Goal: Transaction & Acquisition: Download file/media

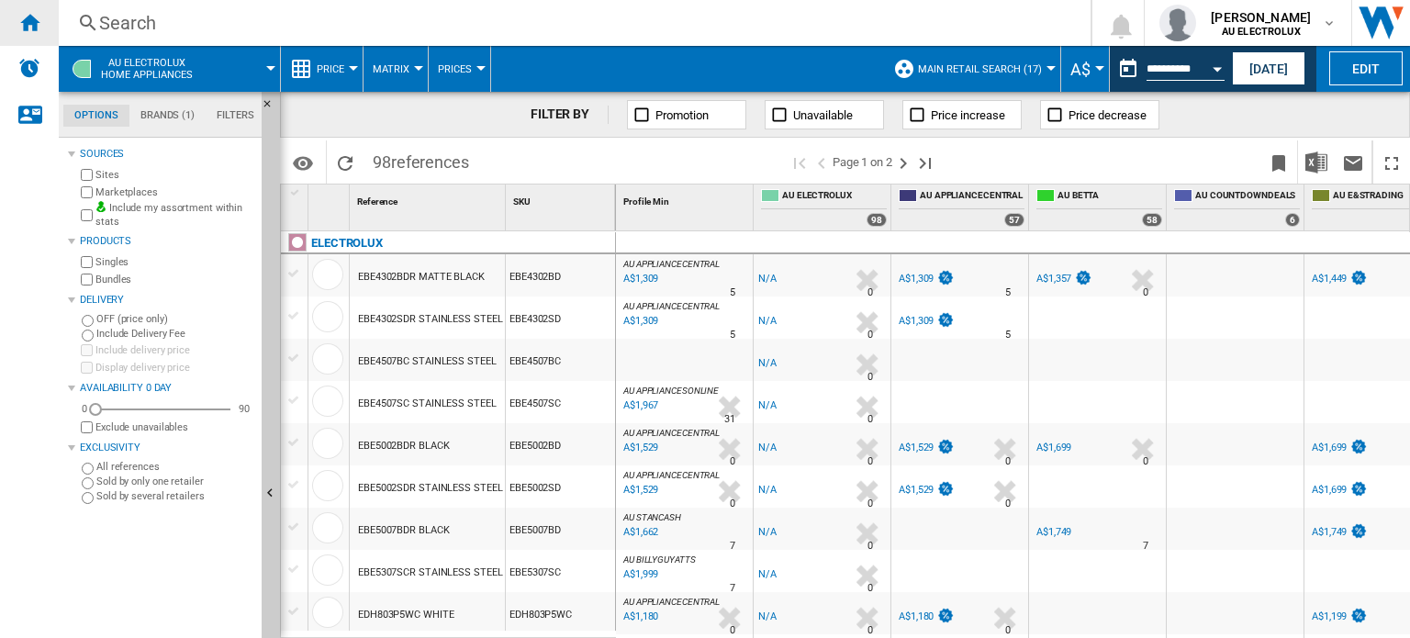
click at [35, 19] on ng-md-icon "Home" at bounding box center [29, 22] width 22 height 22
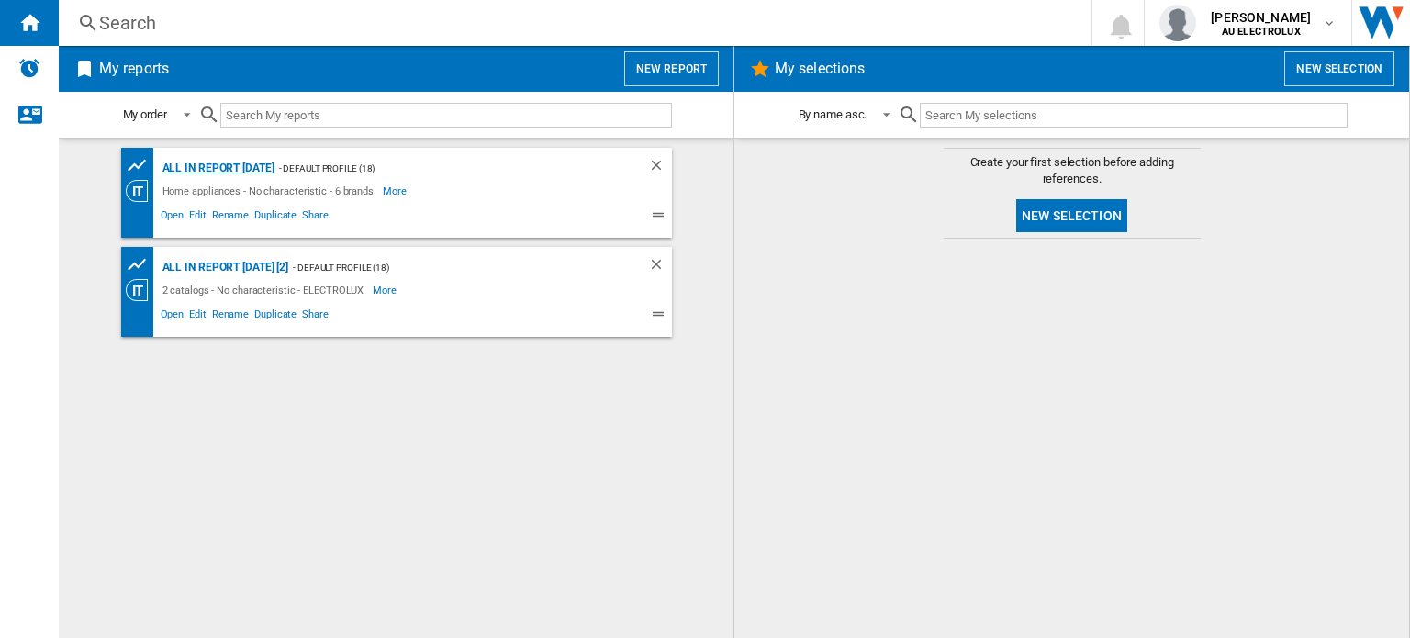
click at [220, 168] on div "All in report June 3" at bounding box center [216, 168] width 117 height 23
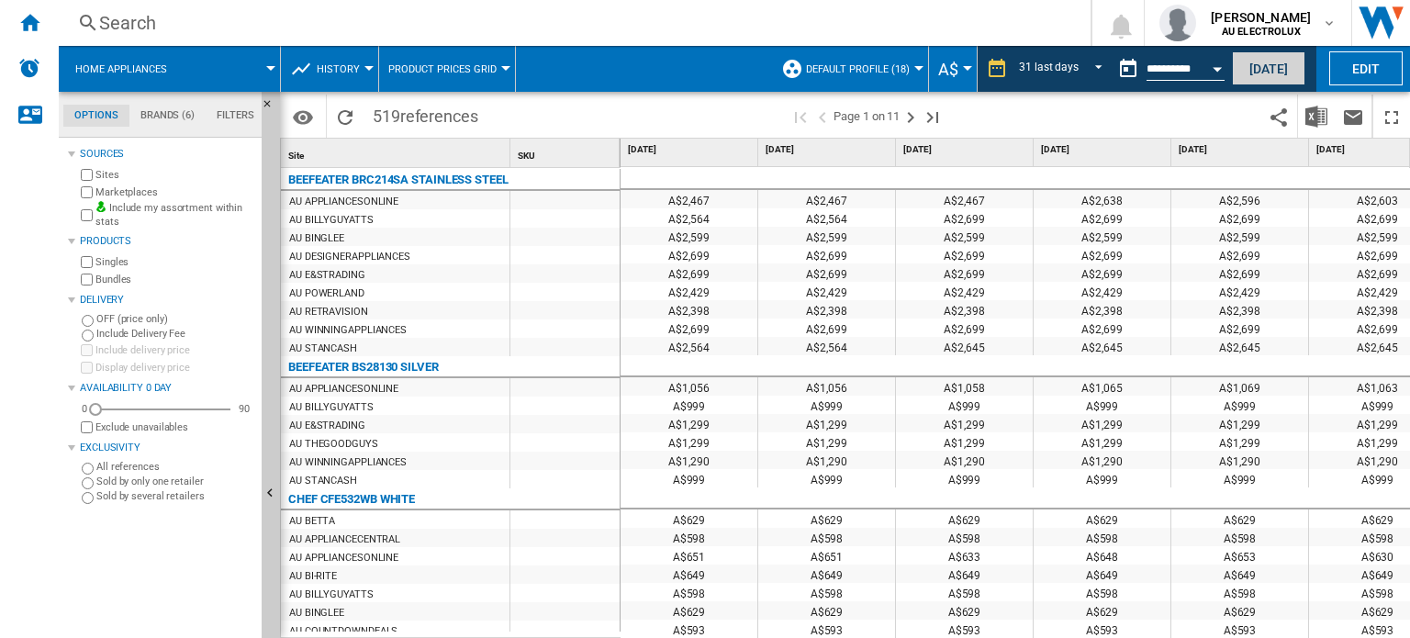
click at [1261, 64] on button "Today" at bounding box center [1268, 68] width 73 height 34
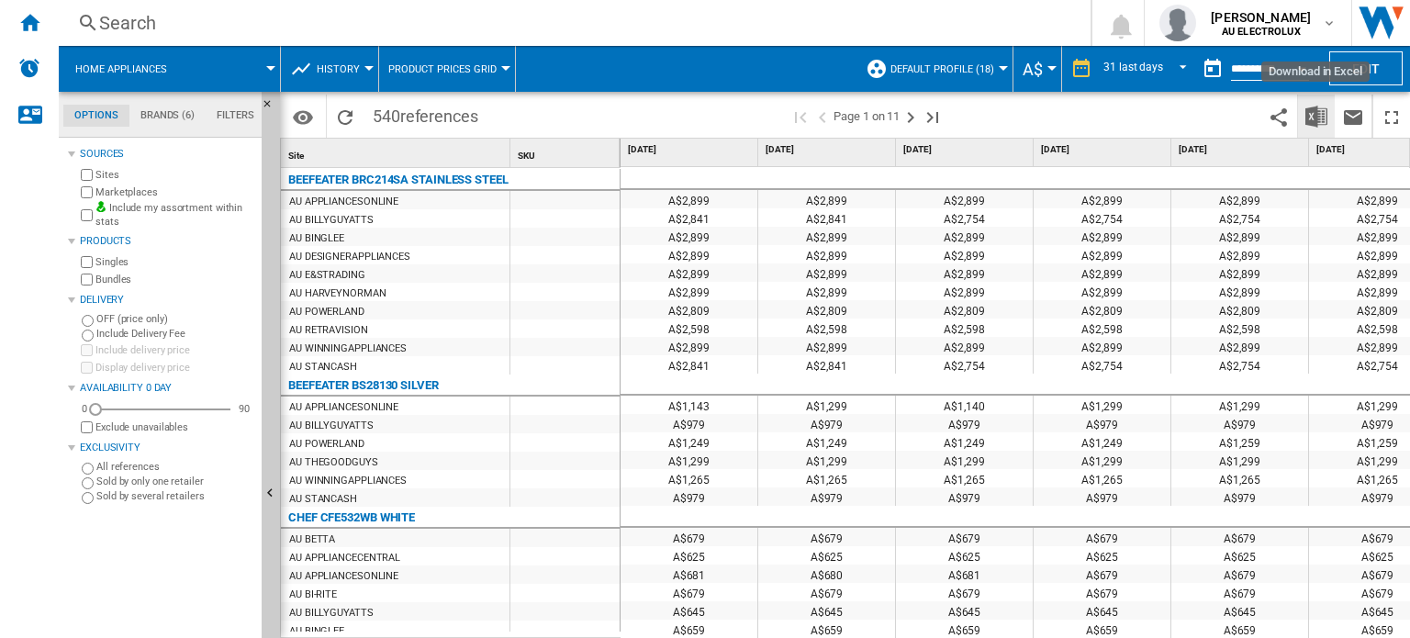
click at [1312, 114] on img "Download in Excel" at bounding box center [1316, 117] width 22 height 22
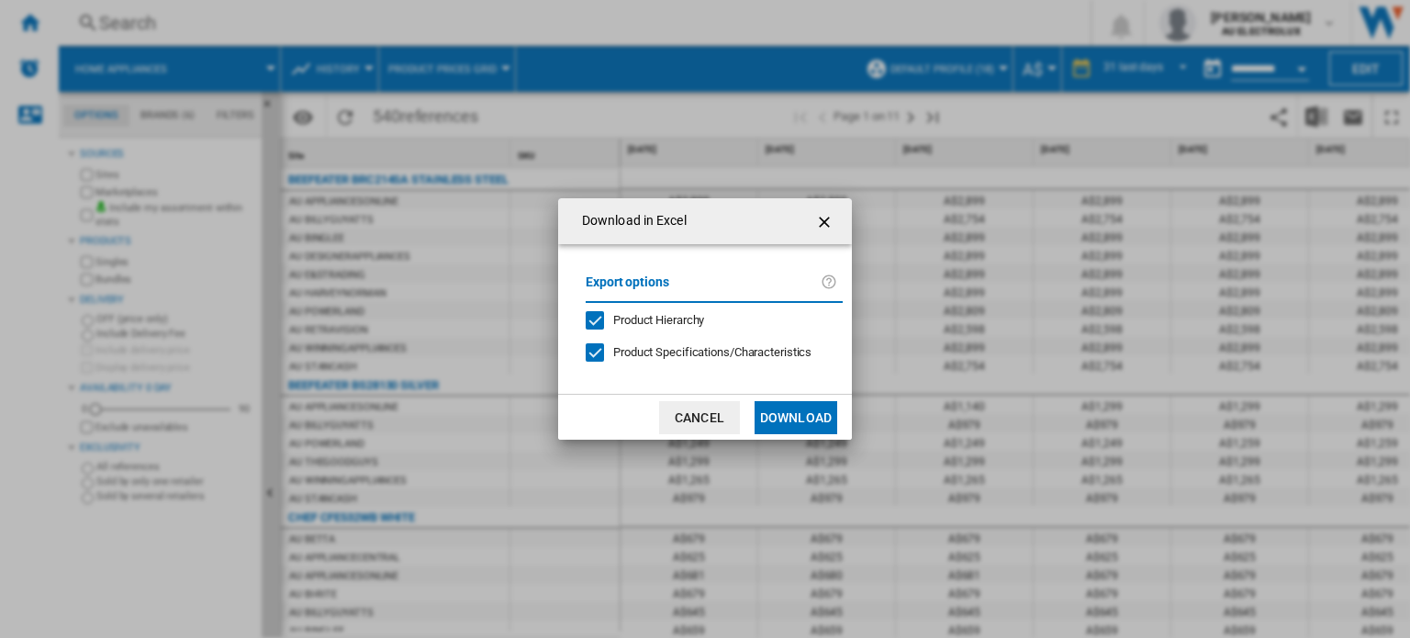
click at [597, 319] on div "Product Hierarchy" at bounding box center [595, 320] width 18 height 18
click at [590, 343] on div at bounding box center [595, 352] width 18 height 18
click at [804, 414] on button "Download" at bounding box center [796, 417] width 83 height 33
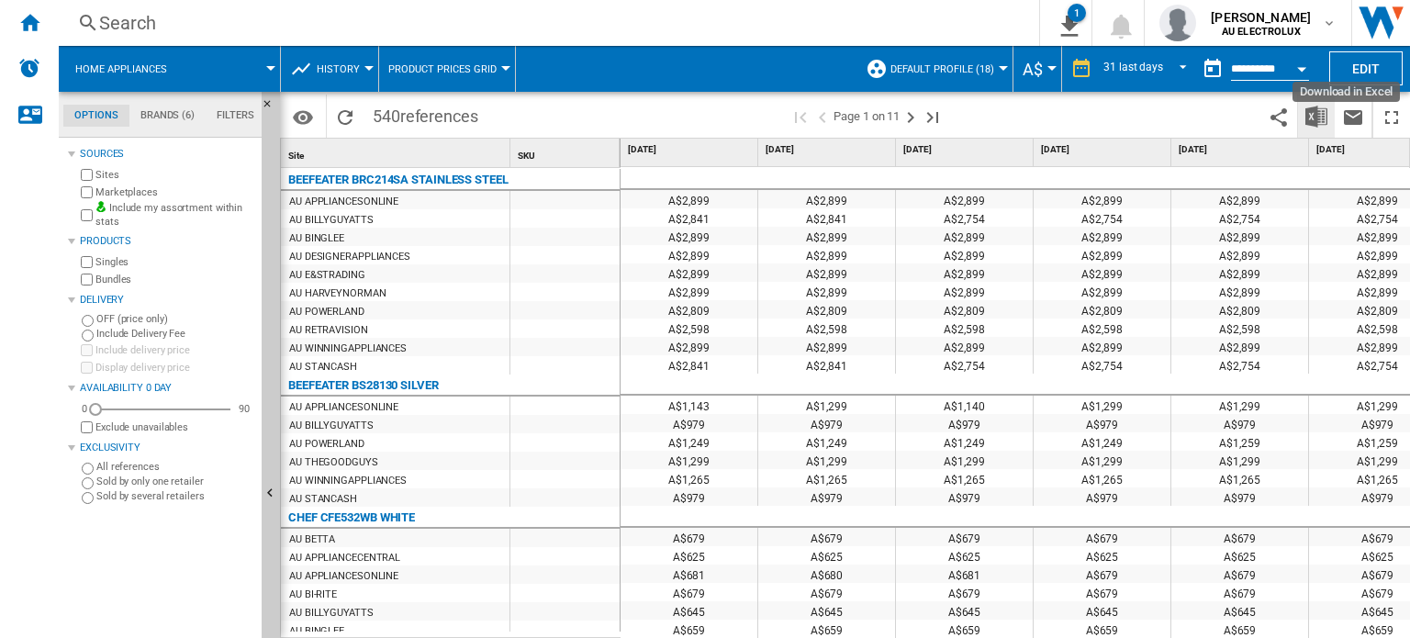
click at [1318, 106] on img "Download in Excel" at bounding box center [1316, 117] width 22 height 22
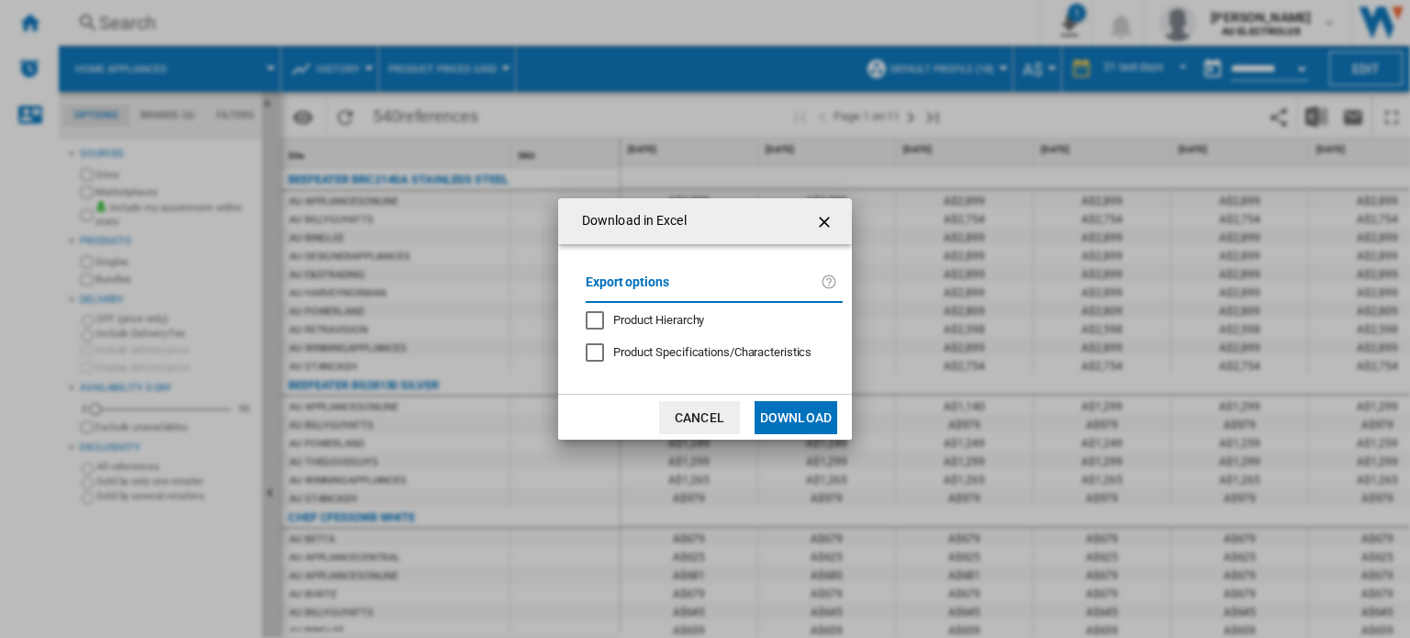
click at [799, 419] on button "Download" at bounding box center [796, 417] width 83 height 33
